Goal: Navigation & Orientation: Find specific page/section

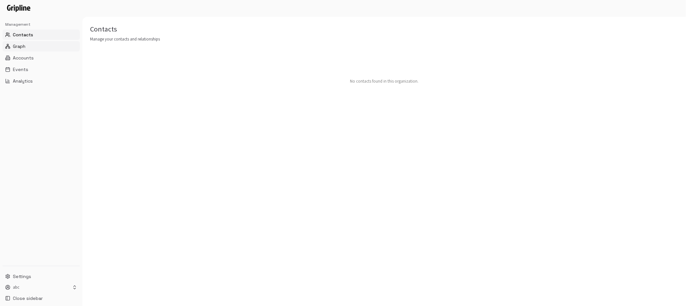
click at [24, 48] on span "Graph" at bounding box center [19, 46] width 13 height 6
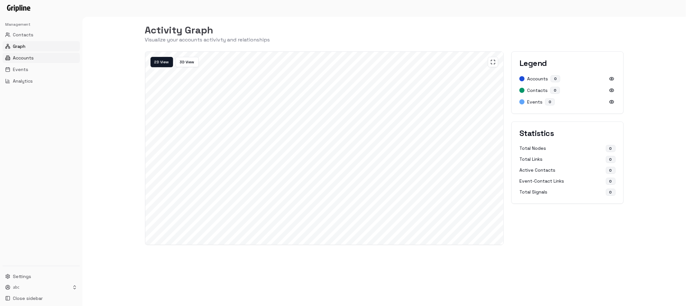
click at [22, 59] on span "Accounts" at bounding box center [23, 58] width 21 height 6
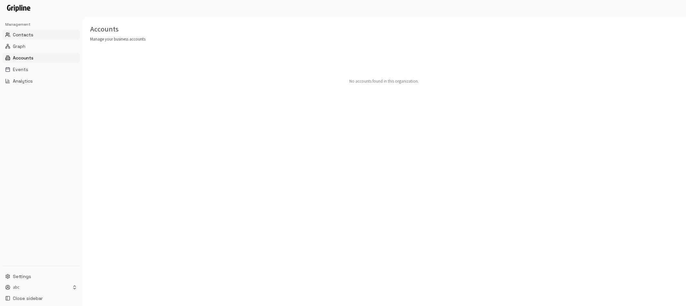
click at [18, 34] on span "Contacts" at bounding box center [23, 35] width 21 height 6
